Goal: Check status: Check status

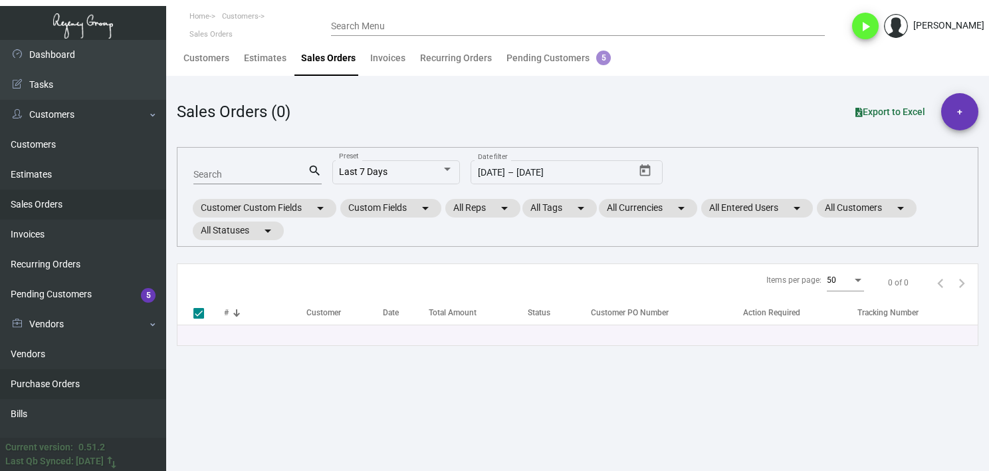
click at [100, 381] on link "Purchase Orders" at bounding box center [83, 384] width 166 height 30
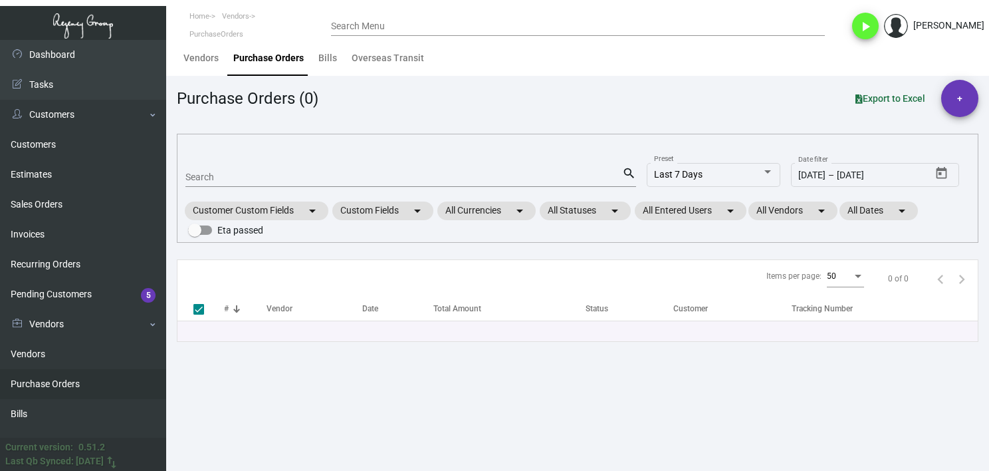
click at [262, 168] on div "Search" at bounding box center [403, 176] width 437 height 21
click at [261, 170] on div "Search" at bounding box center [403, 176] width 437 height 21
paste input "104176"
type input "104176"
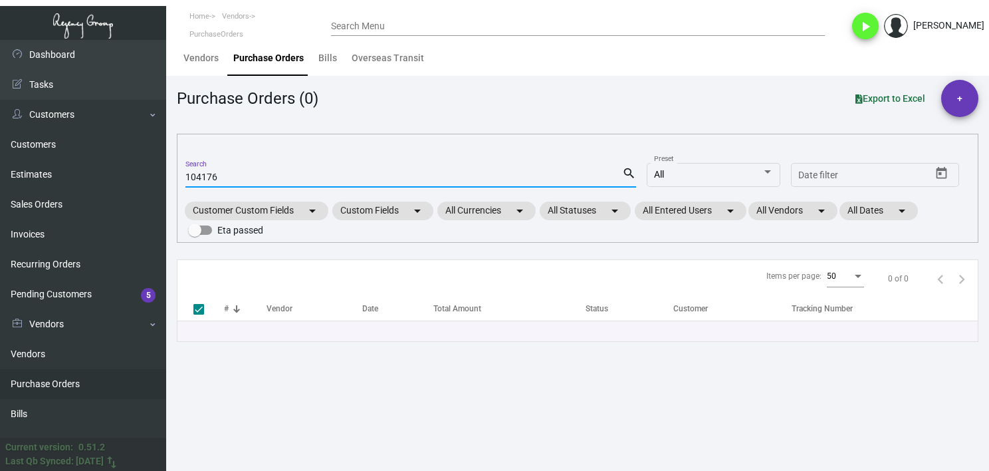
type input "104176"
checkbox input "false"
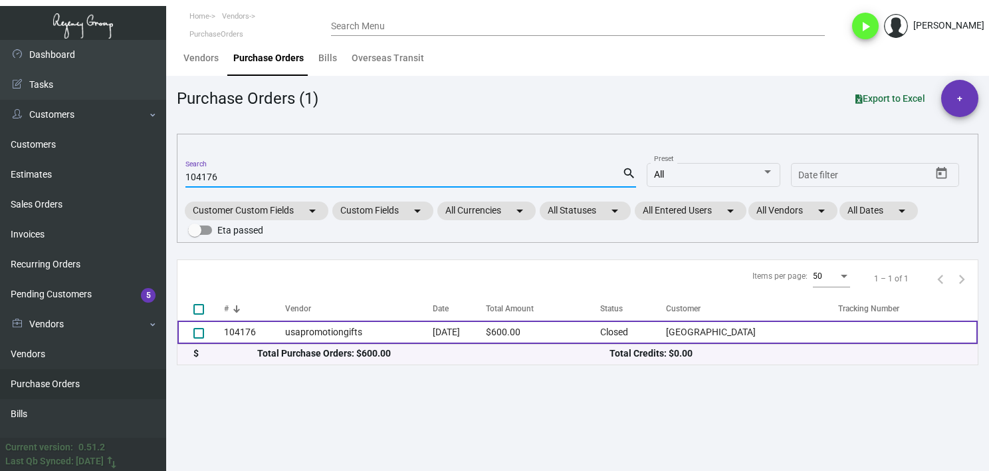
click at [326, 332] on td "usapromotiongifts" at bounding box center [359, 331] width 148 height 23
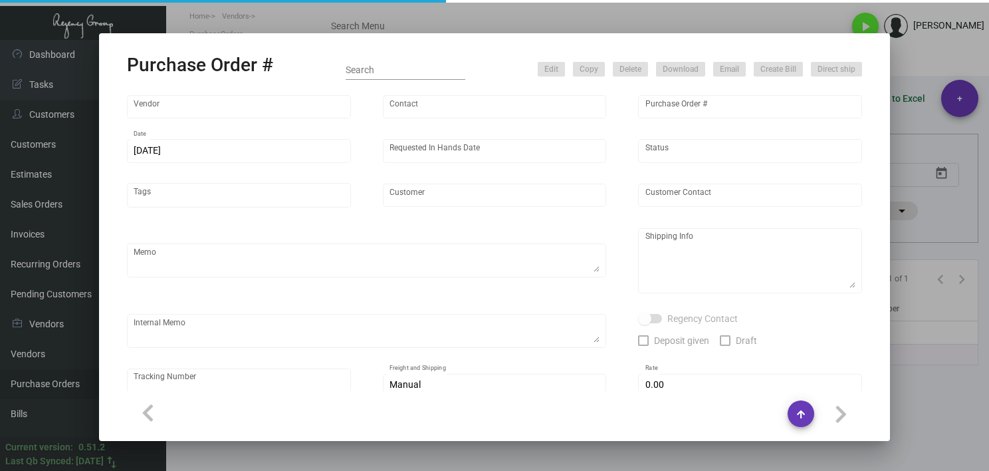
type input "usapromotiongifts"
type input "[PERSON_NAME] ."
type input "104176"
type input "[DATE]"
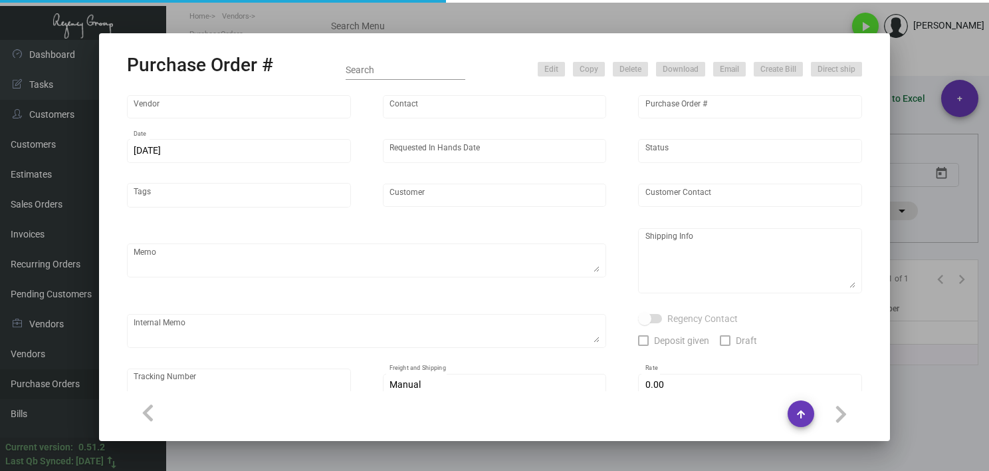
type input "[GEOGRAPHIC_DATA]"
type textarea "Reorder - Purchase Order #96485 / Please send proof for approval."
type textarea "Regency Group LA [STREET_ADDRESS]"
type textarea "3/13 - ACH sent."
checkbox input "true"
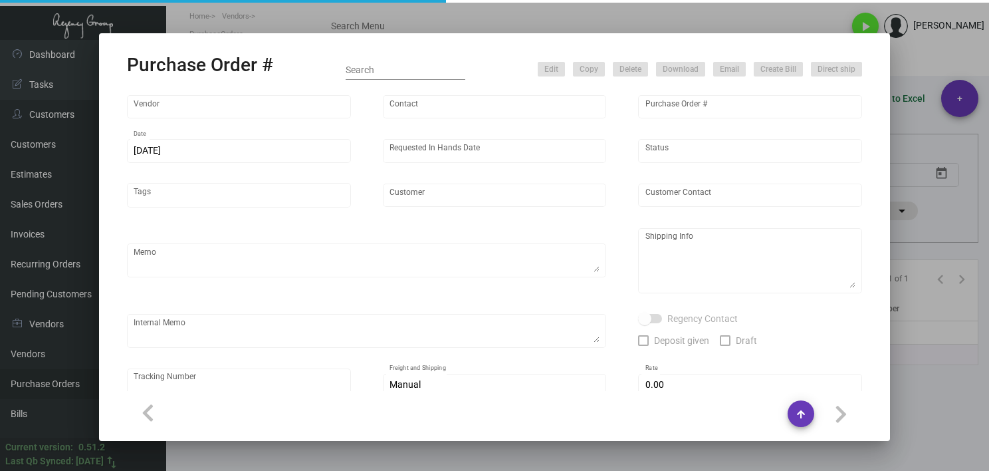
checkbox input "true"
type input "$ 0.00"
type input "United States Dollar $"
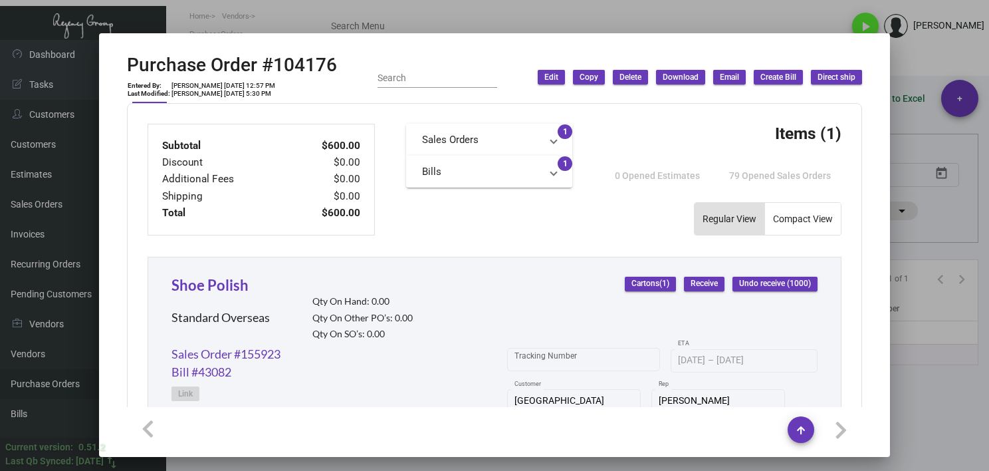
scroll to position [747, 0]
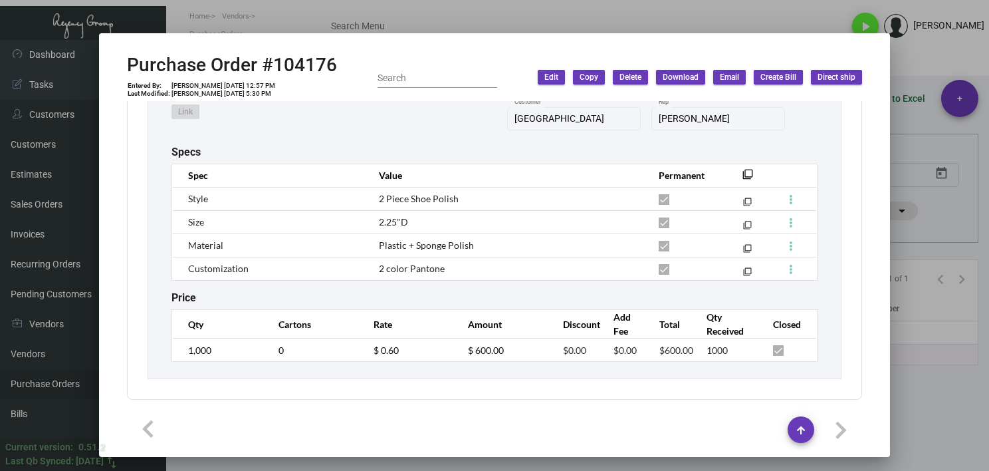
click at [911, 402] on div at bounding box center [494, 235] width 989 height 471
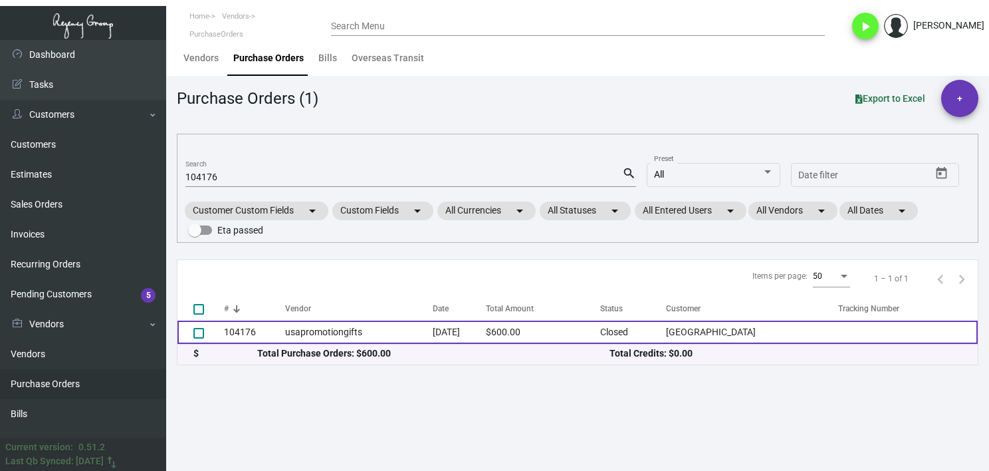
click at [420, 338] on td "usapromotiongifts" at bounding box center [359, 331] width 148 height 23
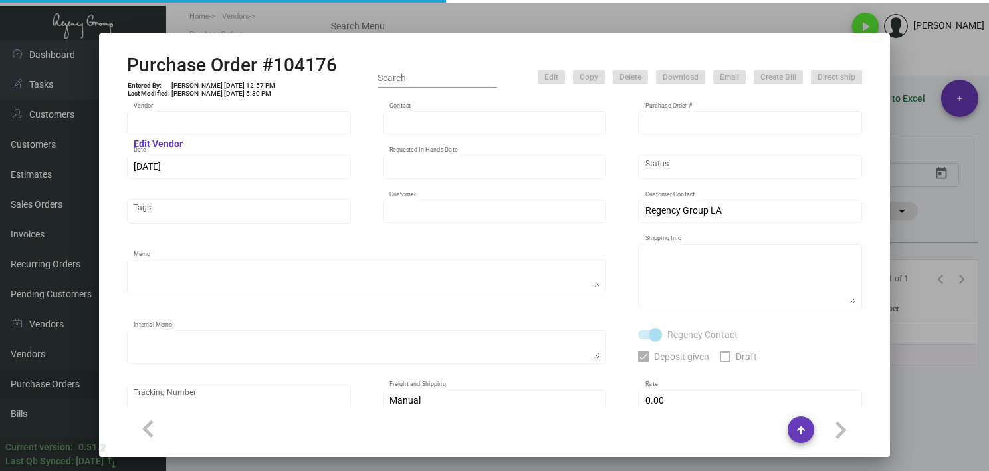
type input "usapromotiongifts"
type input "[PERSON_NAME] ."
type input "104176"
type input "[DATE]"
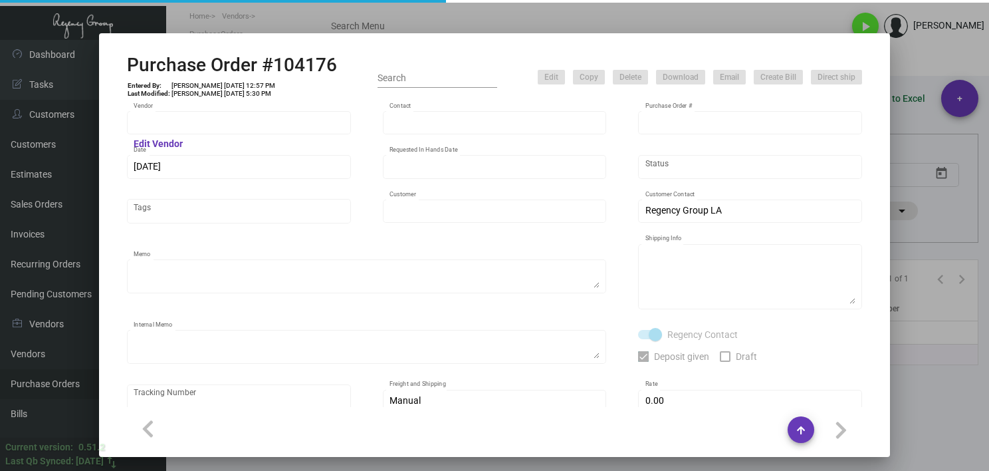
type input "[GEOGRAPHIC_DATA]"
type textarea "Reorder - Purchase Order #96485 / Please send proof for approval."
type textarea "Regency Group LA [STREET_ADDRESS]"
type textarea "3/13 - ACH sent."
checkbox input "true"
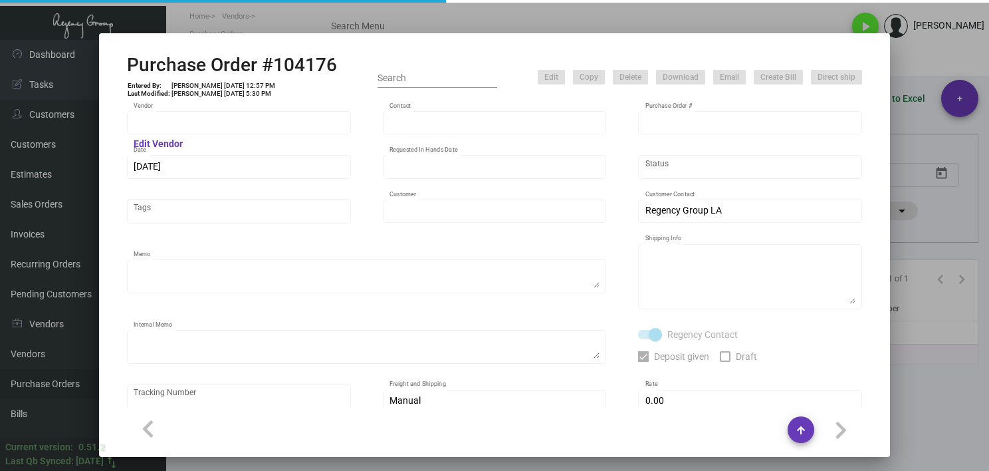
checkbox input "true"
type input "$ 0.00"
type input "United States Dollar $"
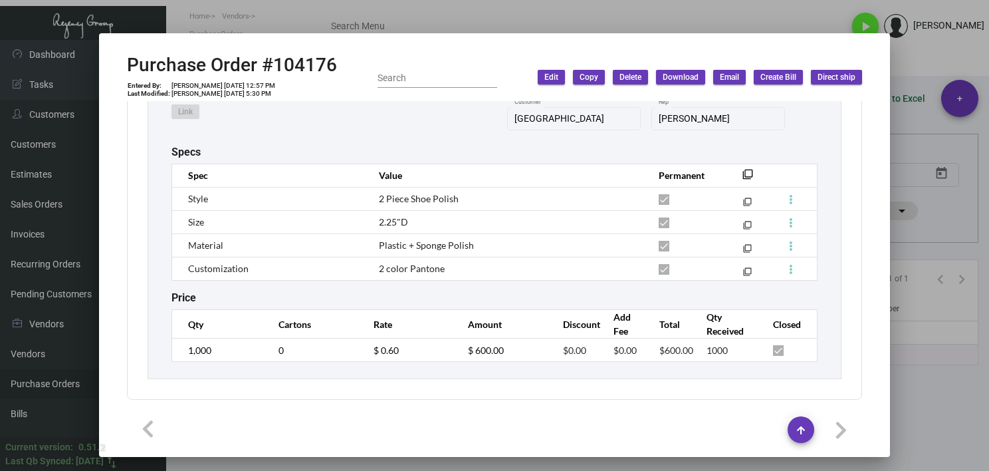
click at [925, 410] on div at bounding box center [494, 235] width 989 height 471
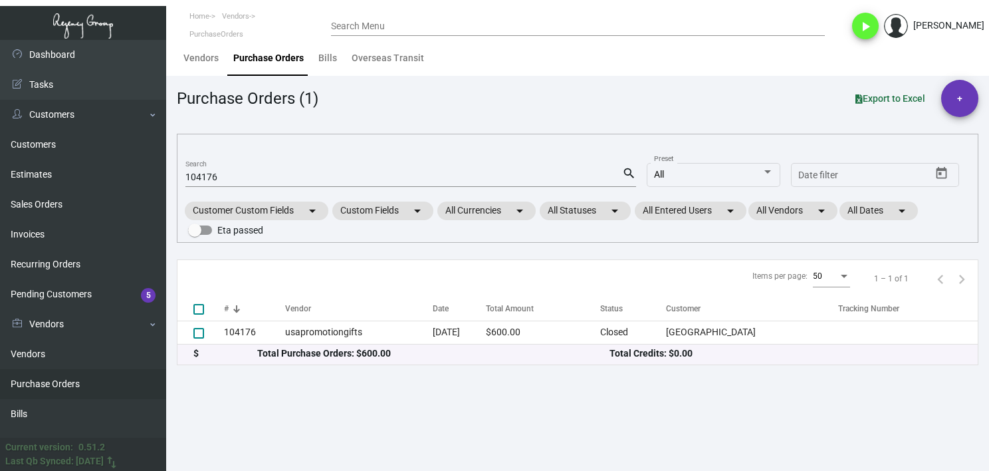
click at [228, 180] on input "104176" at bounding box center [403, 177] width 437 height 11
paste input "98070"
type input "98070"
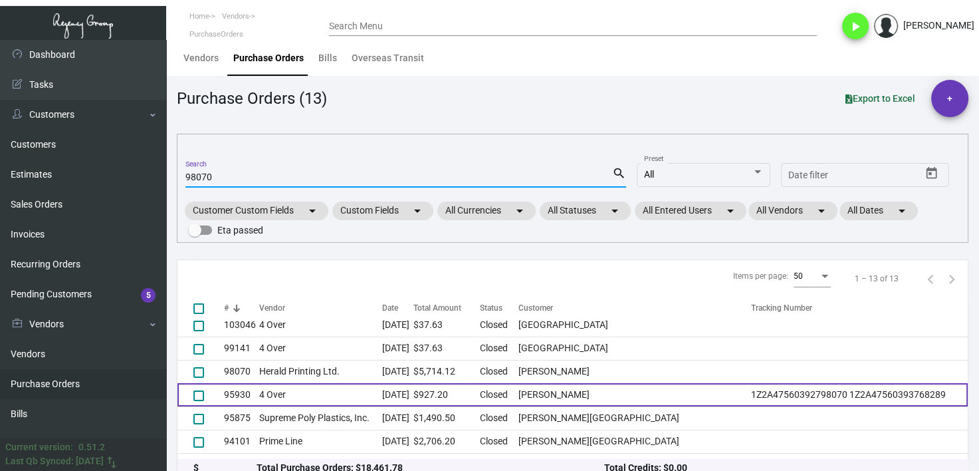
scroll to position [133, 0]
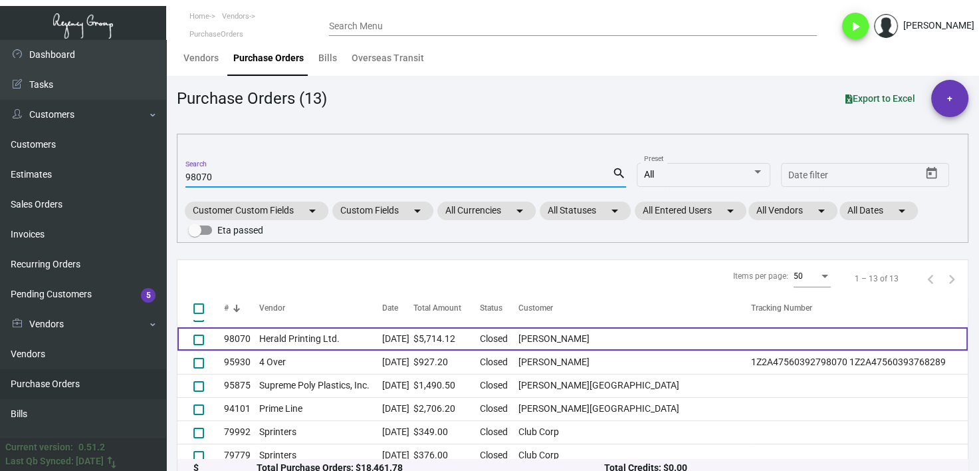
click at [283, 342] on td "Herald Printing Ltd." at bounding box center [320, 338] width 123 height 23
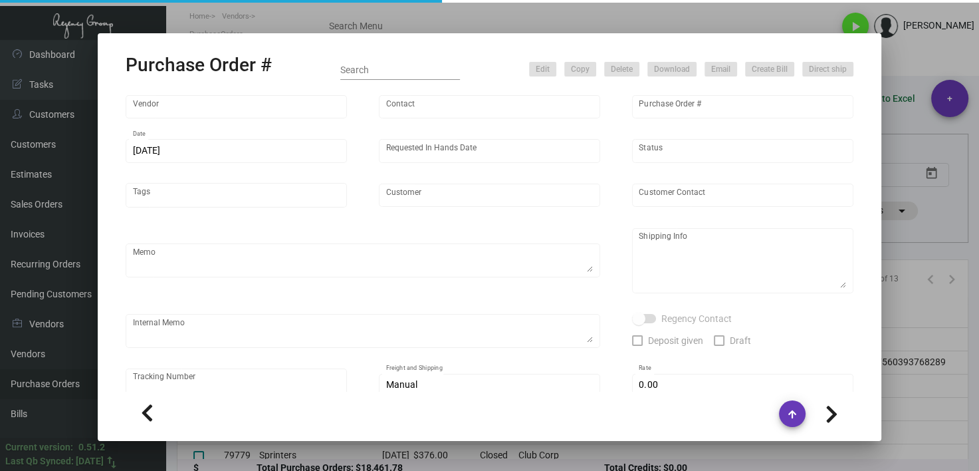
type input "Herald Printing Ltd."
type input "[PERSON_NAME]"
type input "98070"
type input "[DATE]"
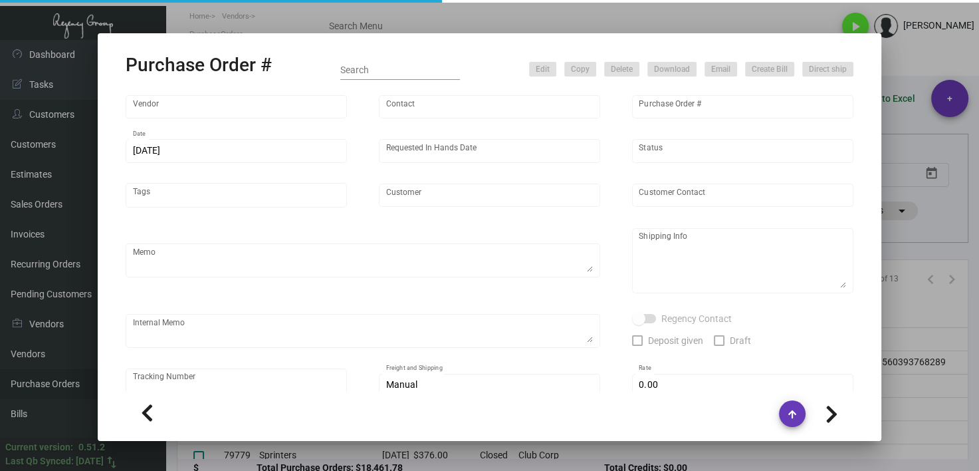
type input "[PERSON_NAME]"
type textarea "***ANY PRICE DISCREPANCY MUST BE CALLED OUT PRIOR TO PROCEEDING WITH THIS ORDER…"
type textarea "NJ Warehouse The Regency Group – NJ Warehouse Attn: Receiving Department [STREE…"
type textarea "Shipped from Herald Printing by UPS Ground TK#1Z1AY2760397792886 Cost $189.20 f…"
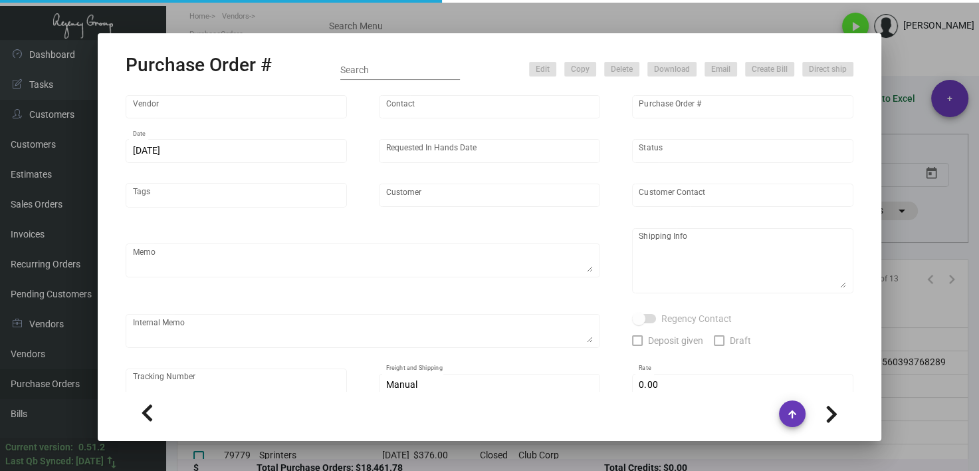
type input "$ 0.00"
type input "United States Dollar $"
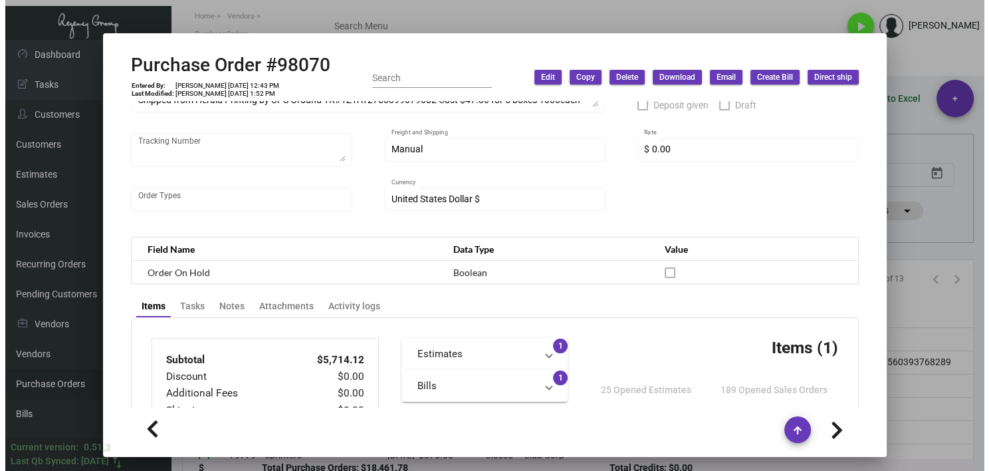
scroll to position [213, 0]
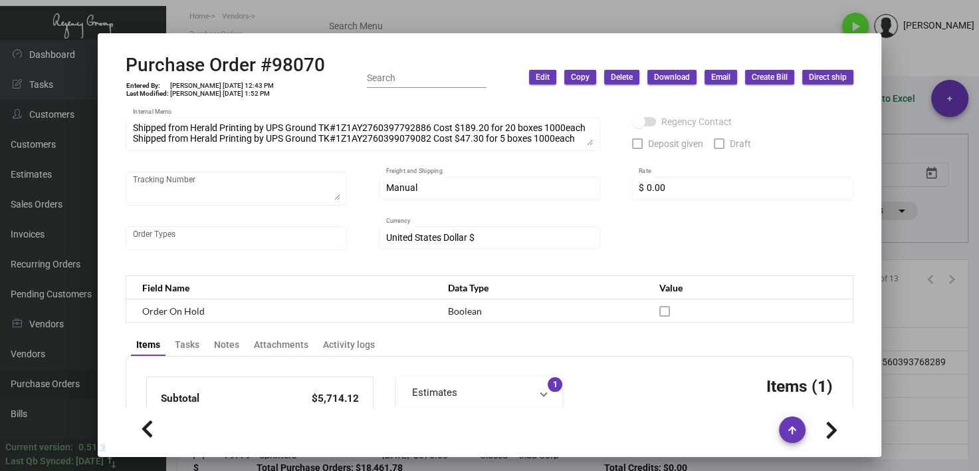
click at [326, 29] on div at bounding box center [489, 235] width 979 height 471
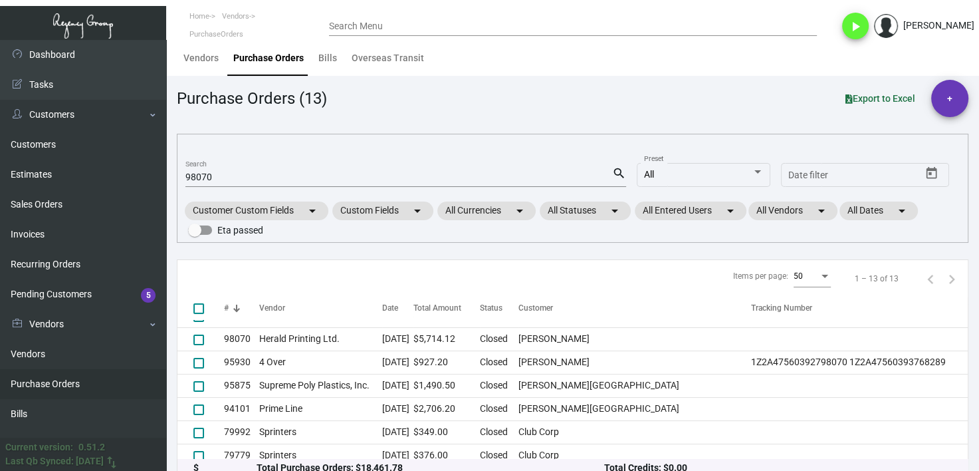
click at [206, 169] on div "98070 Search" at bounding box center [398, 176] width 427 height 21
click at [209, 172] on input "98070" at bounding box center [398, 177] width 427 height 11
paste input "101544"
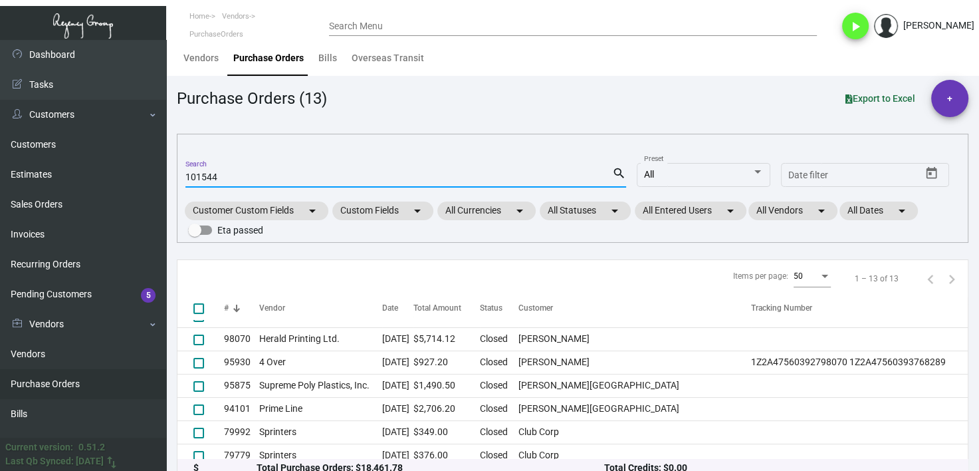
type input "101544"
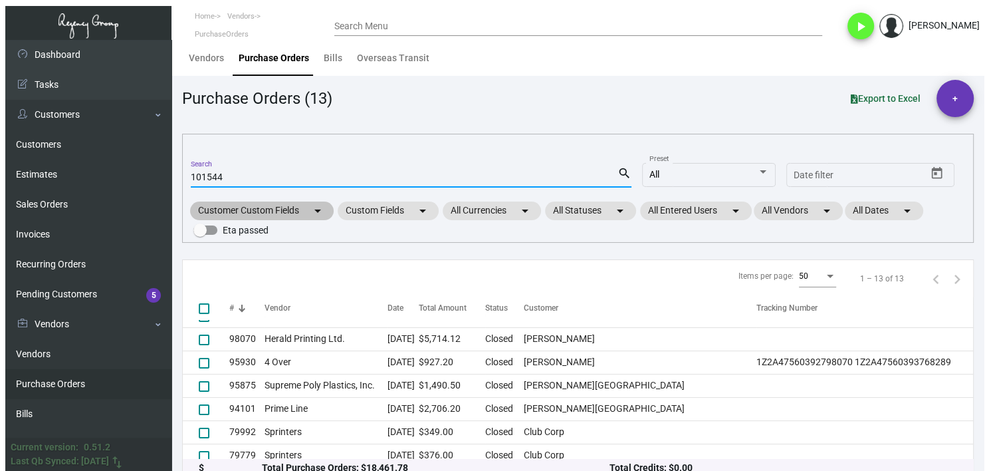
scroll to position [0, 0]
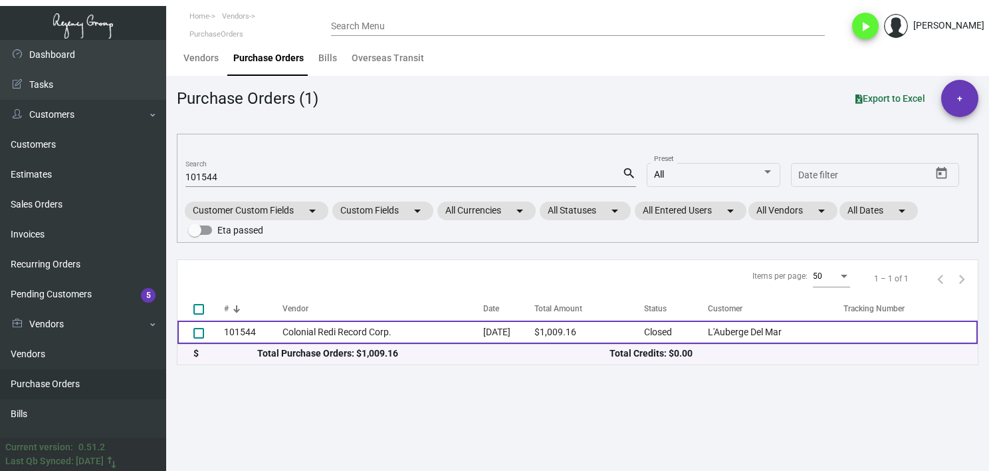
click at [290, 340] on td "Colonial Redi Record Corp." at bounding box center [383, 331] width 200 height 23
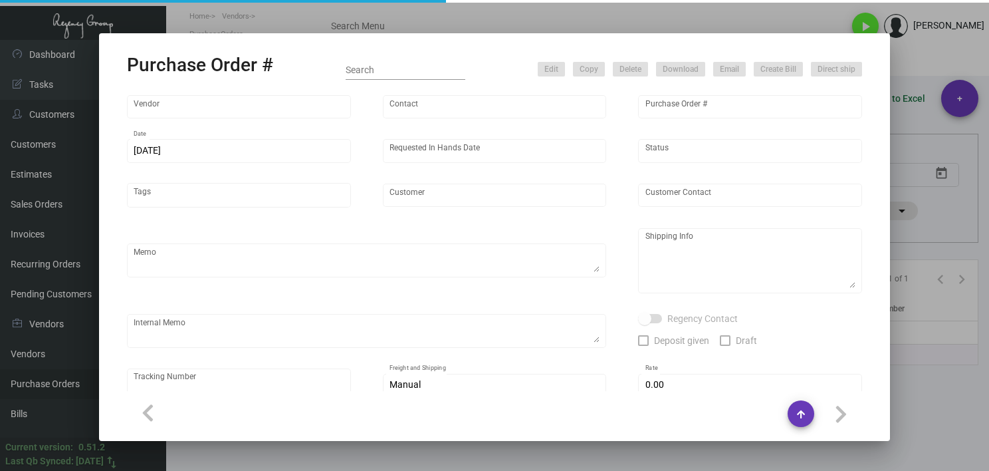
type input "Colonial Redi Record Corp."
type input "[PERSON_NAME]"
type input "101544"
type input "[DATE]"
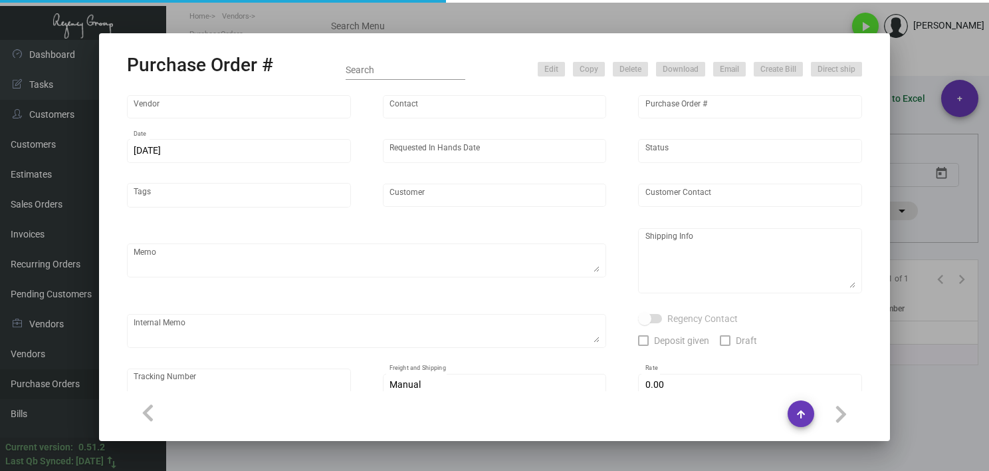
type input "L'Auberge Del Mar"
type input "Receiving Department"
type textarea "***ANY PRICE DISCREPANCY MUST BE CALLED OUT PRIOR TO PROCEEDING WITH THIS ORDER…"
type textarea "L'Auberge Del Mar - Receiving Department [STREET_ADDRESS]"
type textarea "10.23 - [PERSON_NAME] requested ETA, pending Vendor response."
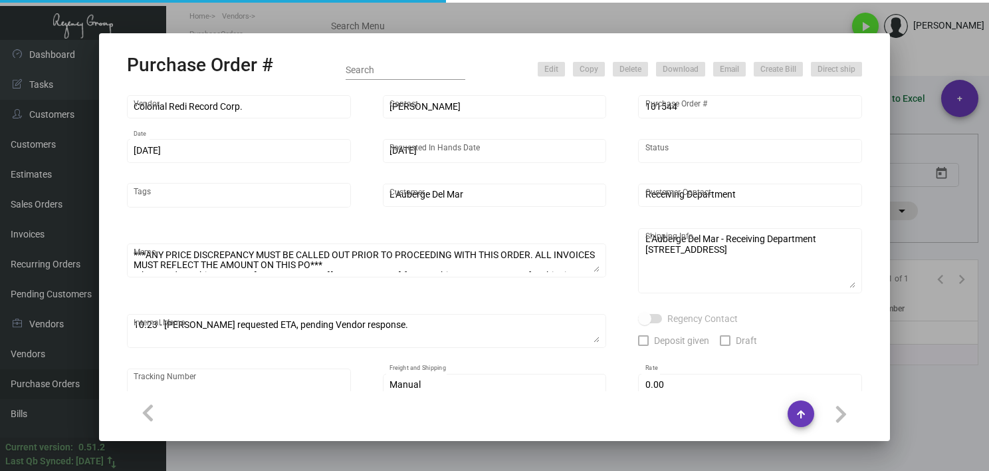
type input "$ 0.00"
type input "United States Dollar $"
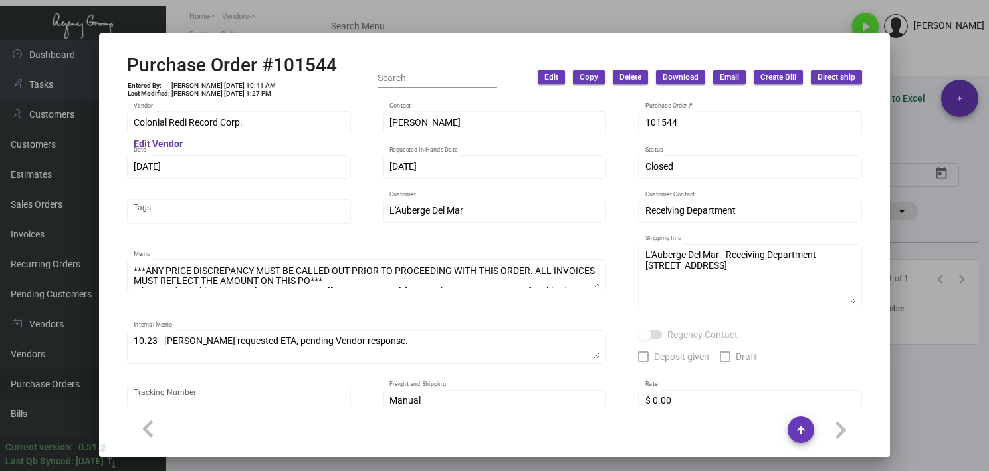
click at [511, 26] on div at bounding box center [494, 235] width 989 height 471
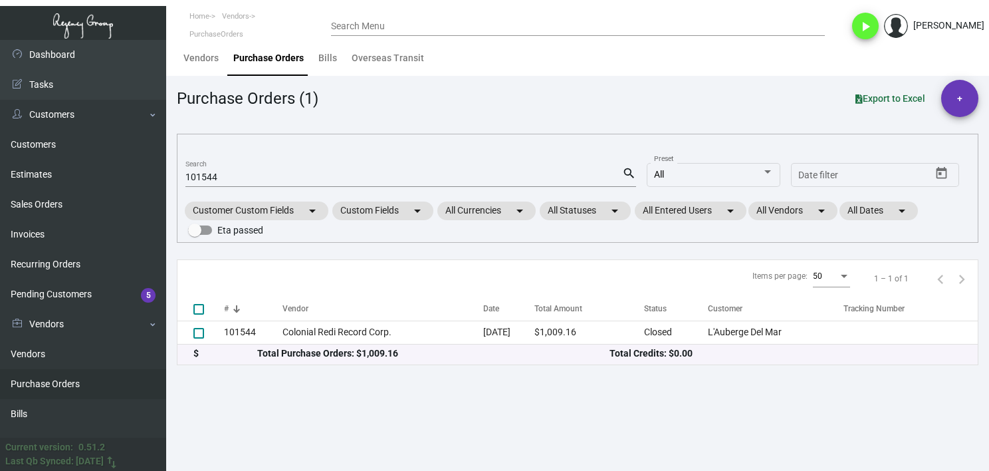
click at [229, 182] on input "101544" at bounding box center [403, 177] width 437 height 11
click at [231, 182] on input "101544" at bounding box center [403, 177] width 437 height 11
paste input "3710"
type input "103710"
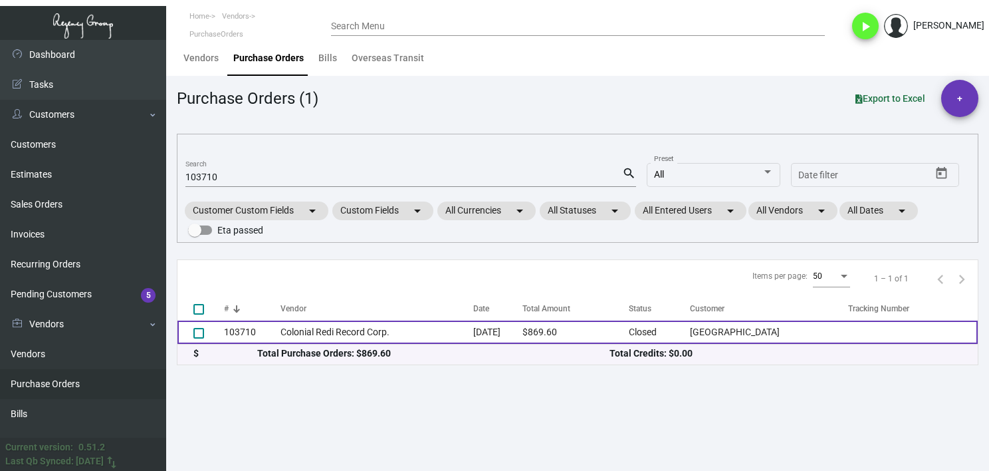
click at [314, 322] on td "Colonial Redi Record Corp." at bounding box center [377, 331] width 193 height 23
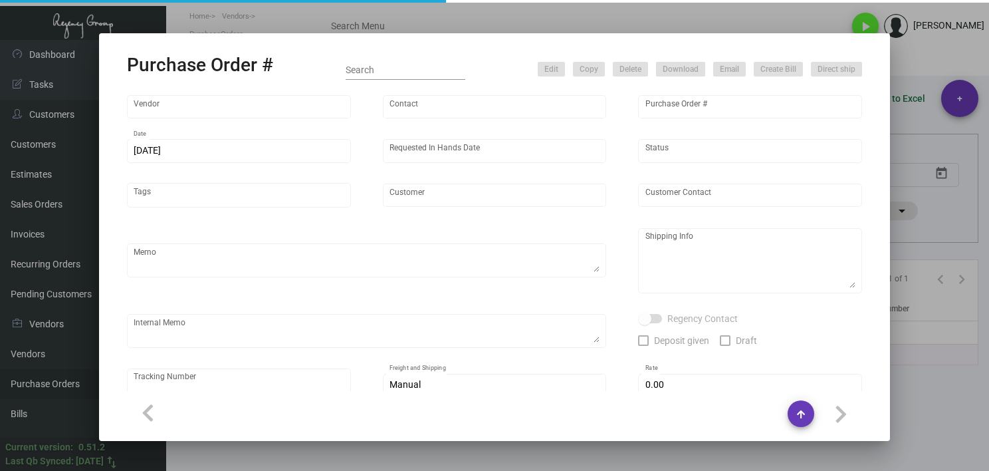
type input "Colonial Redi Record Corp."
type input "[PERSON_NAME]"
type input "103710"
type input "[DATE]"
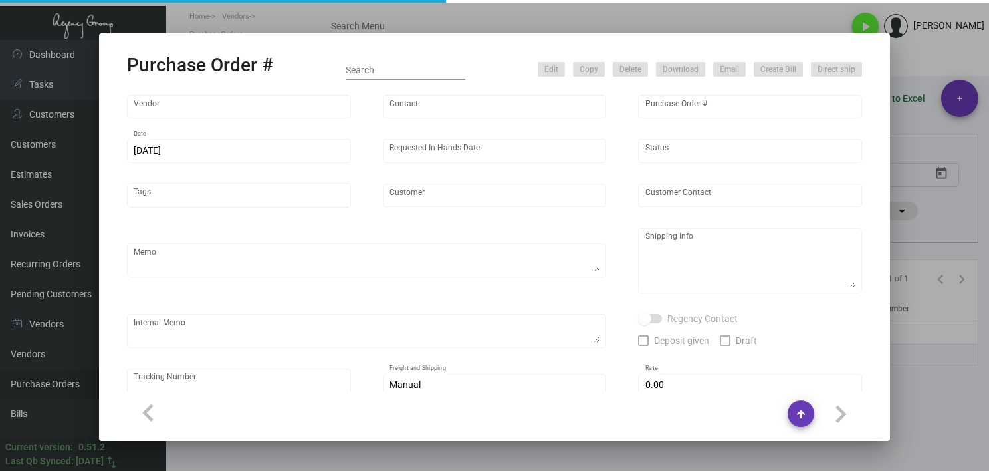
type input "[GEOGRAPHIC_DATA]"
type textarea "Reorder - Purchase Order #96014"
type textarea "Regency Group NJ - [PERSON_NAME] [STREET_ADDRESS]"
type textarea "2/22 - Followed up for tracking. 2/27 - PICKED UP BY [PERSON_NAME]"
checkbox input "true"
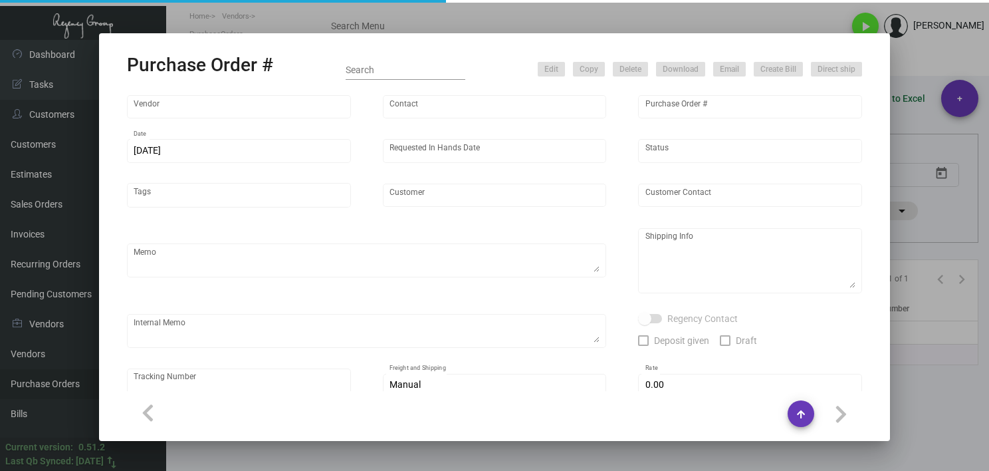
type input "$ 0.00"
type input "United States Dollar $"
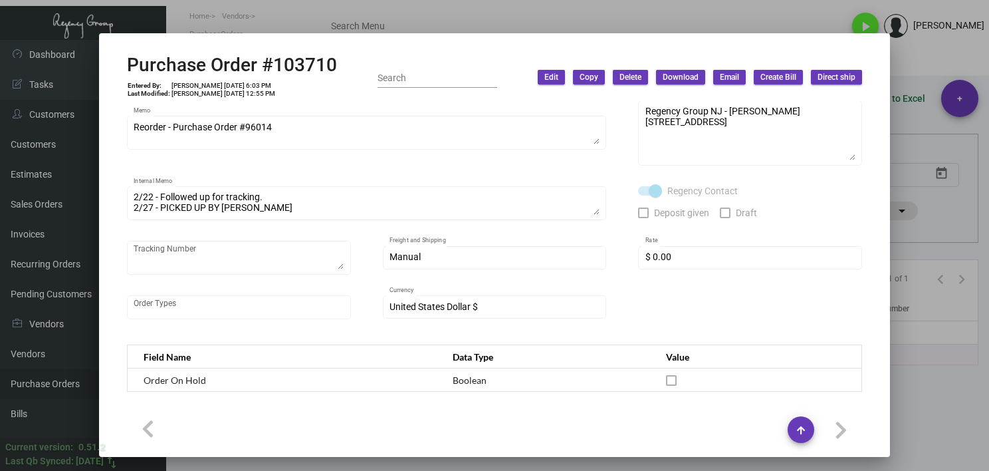
scroll to position [66, 0]
